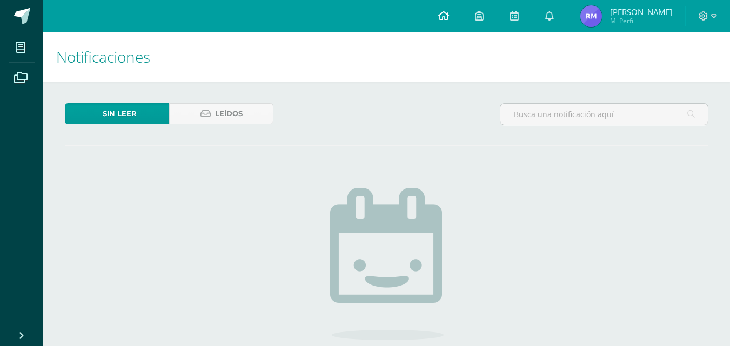
click at [444, 25] on link at bounding box center [443, 16] width 37 height 32
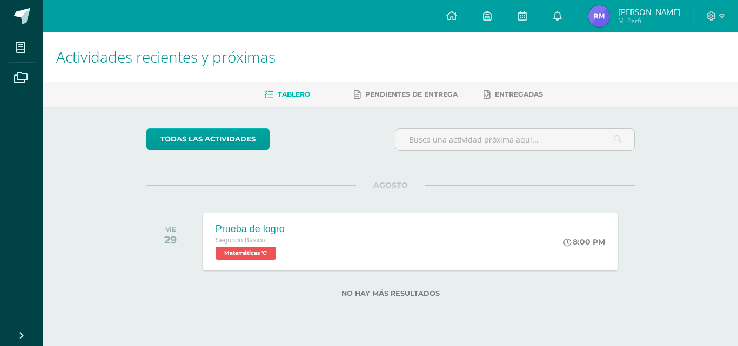
click at [389, 294] on label "No hay más resultados" at bounding box center [390, 294] width 489 height 8
